Goal: Task Accomplishment & Management: Complete application form

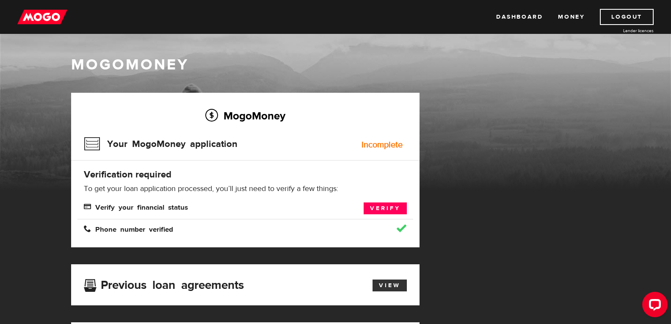
click at [386, 284] on link "View" at bounding box center [390, 286] width 34 height 12
click at [388, 204] on link "Verify" at bounding box center [385, 208] width 43 height 12
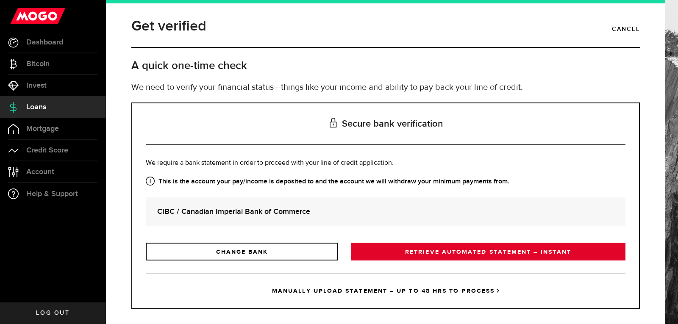
click at [443, 253] on link "RETRIEVE AUTOMATED STATEMENT – INSTANT" at bounding box center [488, 252] width 274 height 18
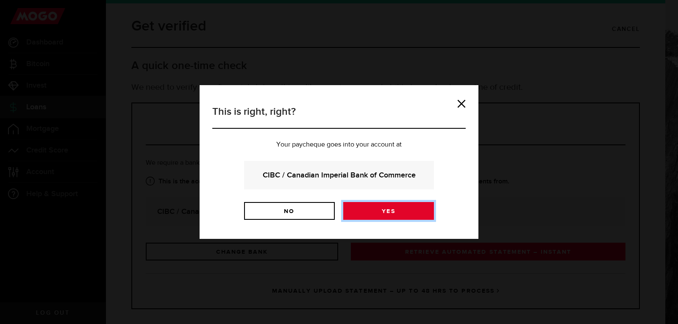
click at [427, 215] on link "Yes" at bounding box center [388, 211] width 91 height 18
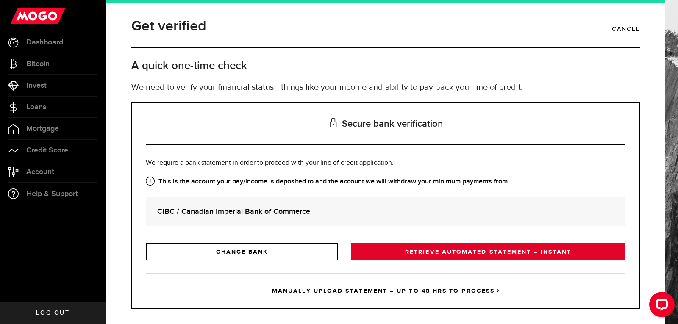
click at [446, 244] on link "RETRIEVE AUTOMATED STATEMENT – INSTANT" at bounding box center [488, 252] width 274 height 18
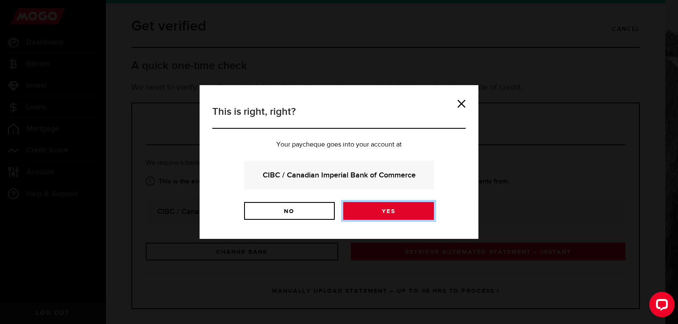
click at [401, 216] on link "Yes" at bounding box center [388, 211] width 91 height 18
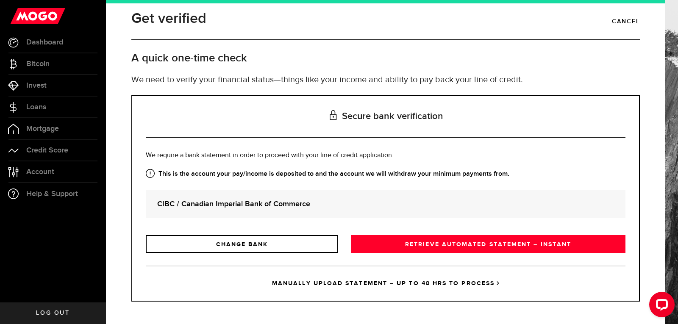
scroll to position [10, 0]
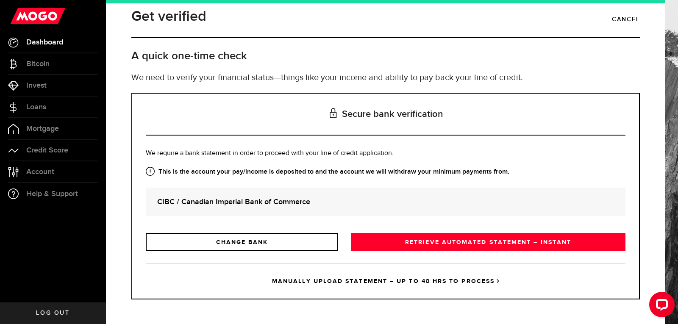
click at [33, 47] on link "Dashboard" at bounding box center [53, 42] width 106 height 21
